Goal: Task Accomplishment & Management: Manage account settings

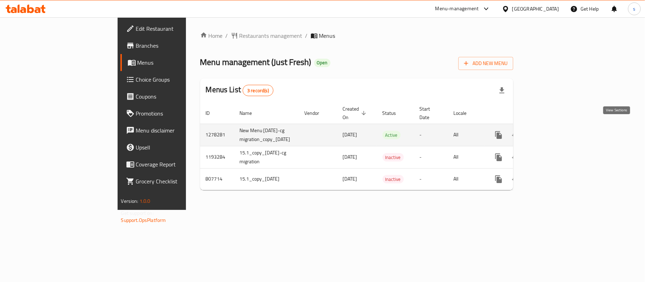
click at [558, 127] on link "enhanced table" at bounding box center [549, 135] width 17 height 17
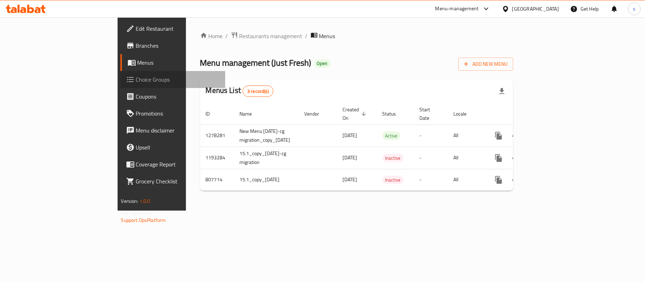
click at [136, 81] on span "Choice Groups" at bounding box center [178, 79] width 84 height 8
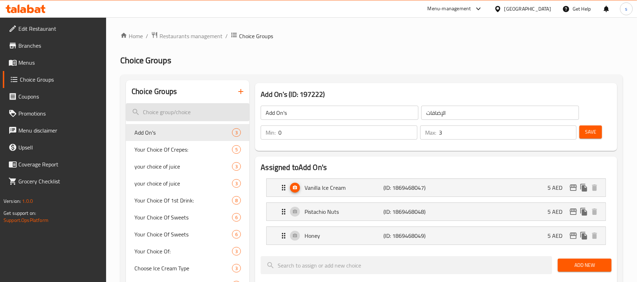
click at [161, 112] on input "search" at bounding box center [188, 112] width 124 height 18
paste input "Update and revitalize"
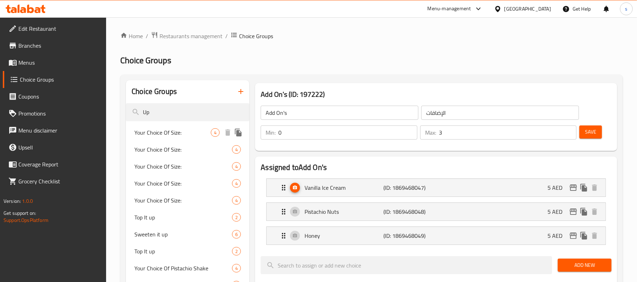
type input "U"
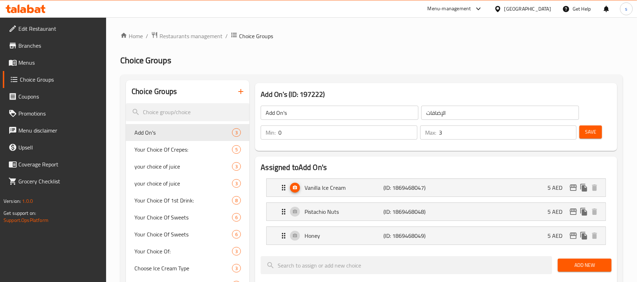
click at [188, 34] on span "Restaurants management" at bounding box center [191, 36] width 63 height 8
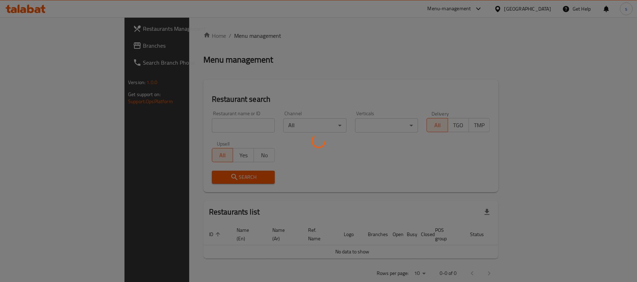
click at [38, 40] on div at bounding box center [318, 141] width 637 height 282
click at [23, 48] on div at bounding box center [318, 141] width 637 height 282
click at [26, 46] on div at bounding box center [318, 141] width 637 height 282
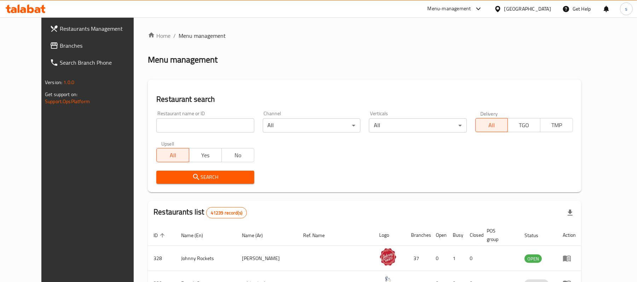
click at [60, 41] on span "Branches" at bounding box center [101, 45] width 82 height 8
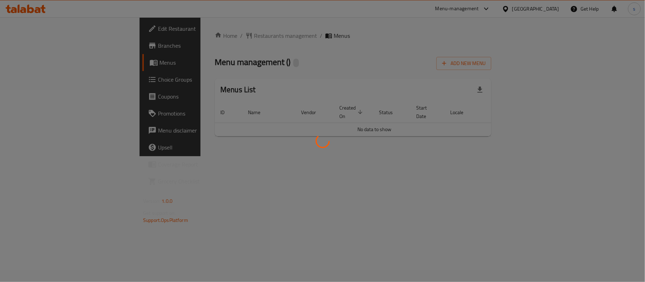
click at [44, 82] on div at bounding box center [322, 141] width 645 height 282
click at [328, 172] on div at bounding box center [322, 141] width 645 height 282
click at [189, 161] on div at bounding box center [322, 141] width 645 height 282
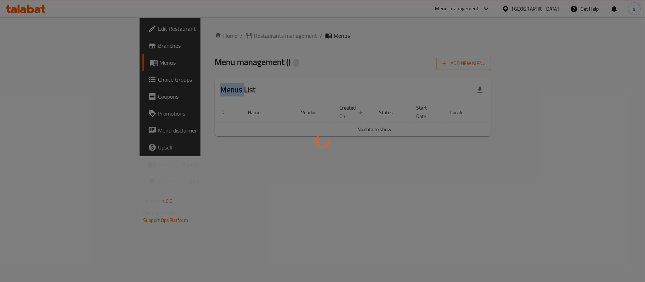
click at [189, 161] on div at bounding box center [322, 141] width 645 height 282
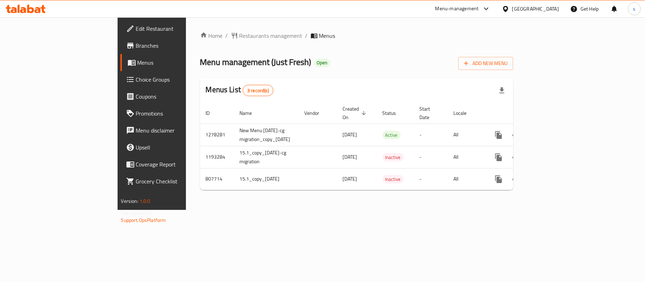
click at [186, 210] on div "Home / Restaurants management / Menus Menu management ( Just Fresh ) Open Add N…" at bounding box center [357, 113] width 342 height 193
click at [136, 81] on span "Choice Groups" at bounding box center [178, 79] width 84 height 8
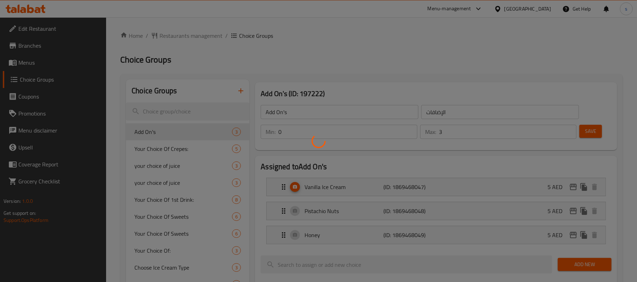
click at [182, 111] on div at bounding box center [318, 141] width 637 height 282
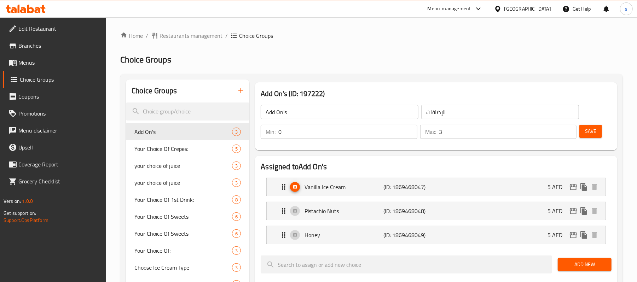
click at [182, 111] on div at bounding box center [318, 141] width 637 height 282
click at [169, 111] on input "search" at bounding box center [188, 112] width 124 height 18
click at [183, 108] on input "search" at bounding box center [188, 112] width 124 height 18
paste input "Special additional option"
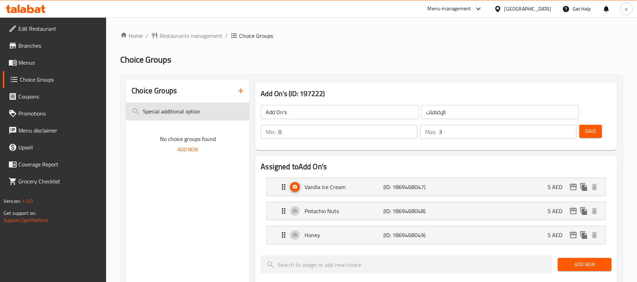
click at [214, 108] on input "Special additional option" at bounding box center [188, 112] width 124 height 18
paste input "search"
click at [214, 108] on input "Special additional option" at bounding box center [188, 112] width 124 height 18
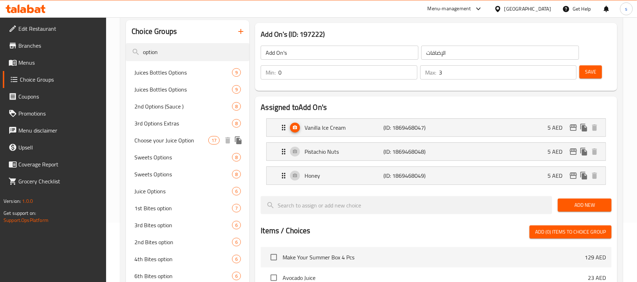
scroll to position [33, 0]
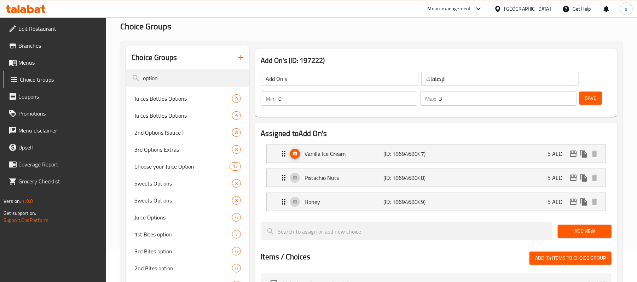
click at [186, 67] on div "Choice Groups" at bounding box center [188, 57] width 124 height 23
click at [182, 76] on input "option" at bounding box center [188, 78] width 124 height 18
paste input "Fruit Refreshment"
click at [182, 76] on input "Fruit Refreshment" at bounding box center [188, 78] width 124 height 18
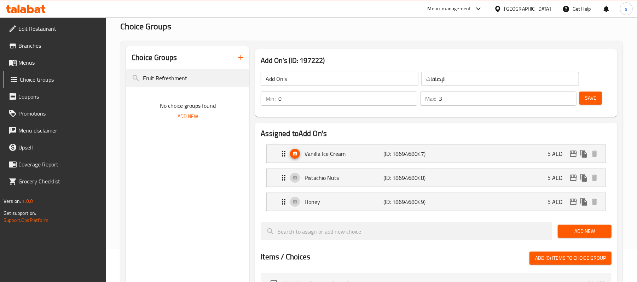
click at [191, 158] on div "Choice Groups Fruit Refreshment No choice groups found Add New" at bounding box center [188, 272] width 124 height 452
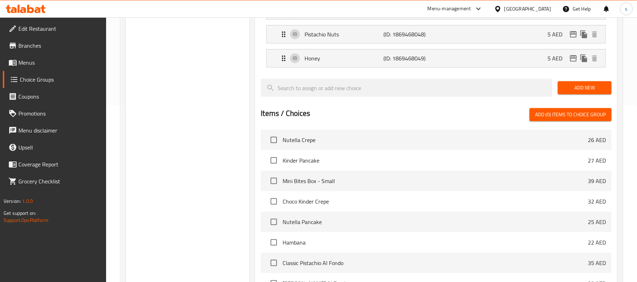
scroll to position [0, 0]
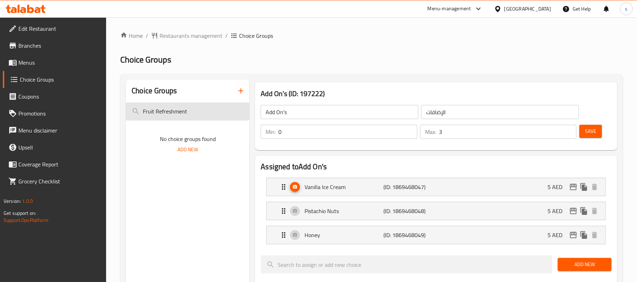
click at [171, 108] on input "Fruit Refreshment" at bounding box center [188, 112] width 124 height 18
paste input "Add"
click at [171, 108] on input "Add" at bounding box center [188, 112] width 124 height 18
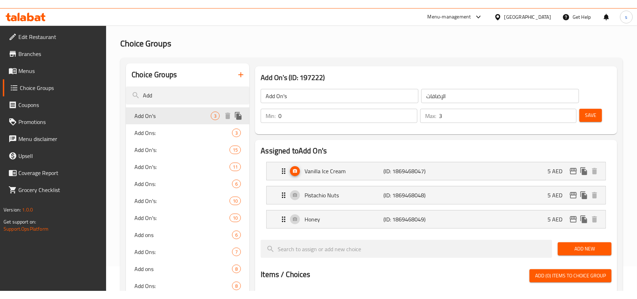
scroll to position [47, 0]
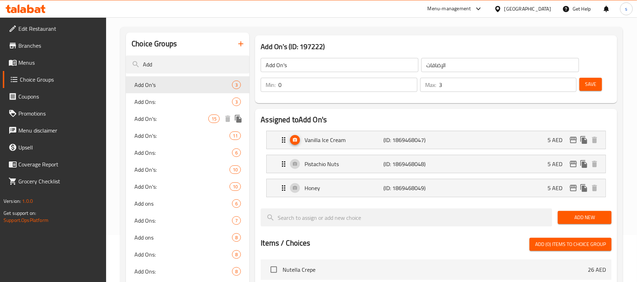
type input "Add"
click at [152, 123] on span "Add On's:" at bounding box center [171, 119] width 74 height 8
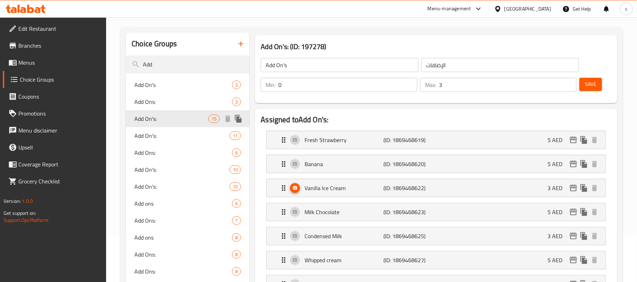
type input "Add On's:"
type input "الإضافات:"
type input "0"
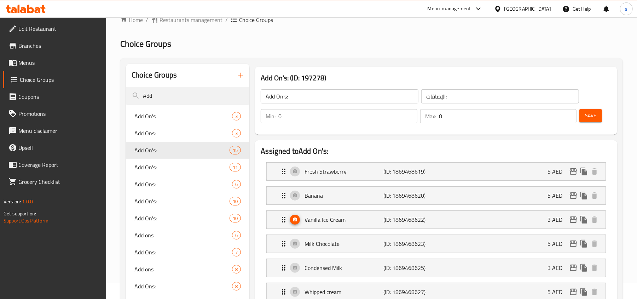
scroll to position [0, 0]
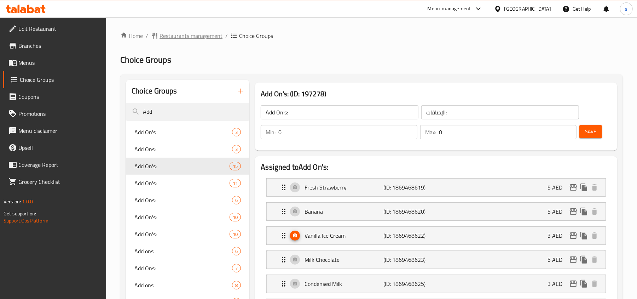
click at [192, 37] on span "Restaurants management" at bounding box center [191, 36] width 63 height 8
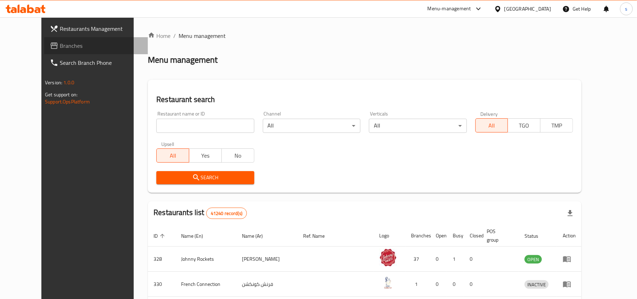
click at [60, 45] on span "Branches" at bounding box center [101, 45] width 82 height 8
